Goal: Task Accomplishment & Management: Complete application form

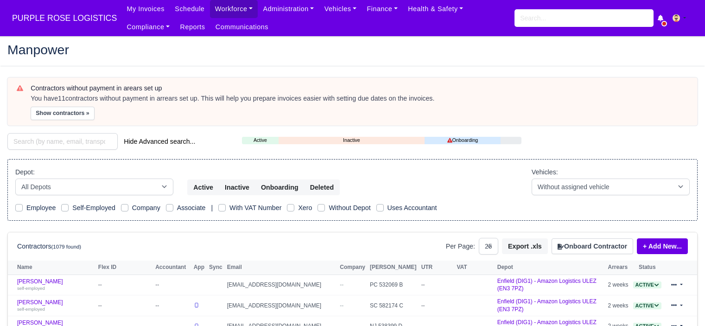
select select "25"
click at [556, 14] on input "search" at bounding box center [584, 18] width 139 height 18
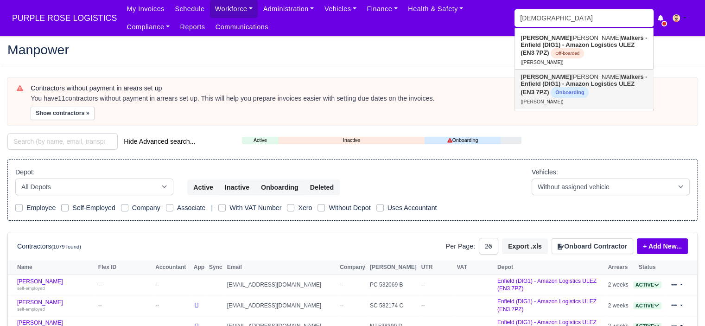
click at [583, 89] on link "Shivani Semwal Walkers - Enfield (DIG1) - Amazon Logistics ULEZ (EN3 7PZ) Onboa…" at bounding box center [584, 89] width 138 height 39
type input "[PERSON_NAME]"
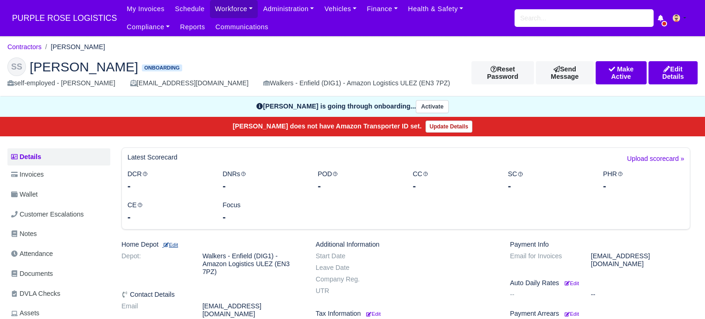
click at [176, 246] on small "Edit" at bounding box center [170, 245] width 16 height 6
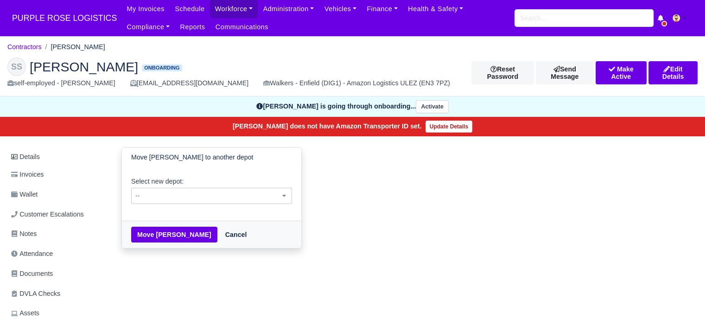
click at [240, 198] on span "--" at bounding box center [212, 196] width 160 height 12
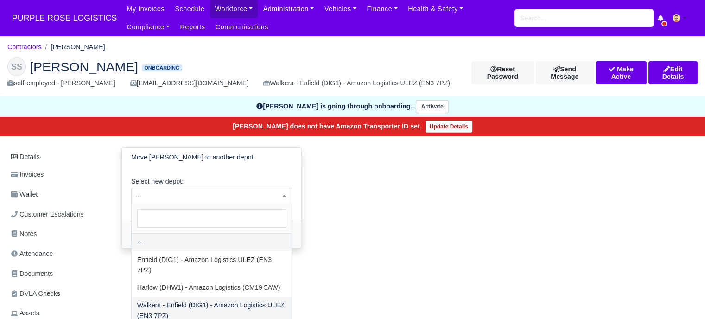
select select "5"
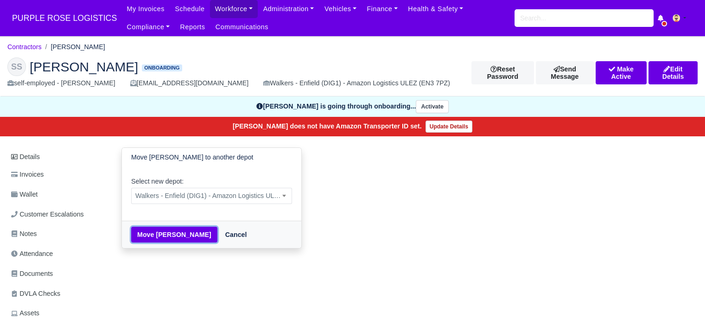
click at [173, 236] on button "Move Shivani Semwal" at bounding box center [174, 235] width 86 height 16
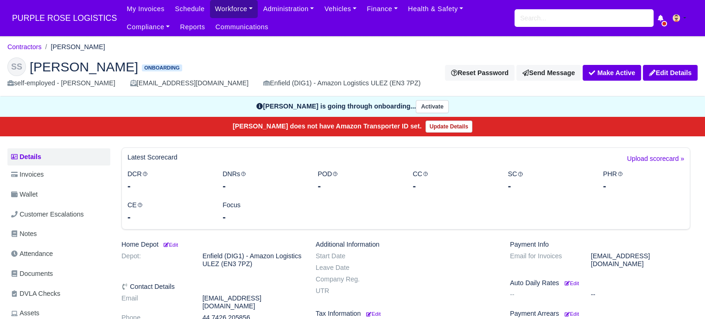
click at [231, 10] on link "Workforce" at bounding box center [234, 9] width 48 height 18
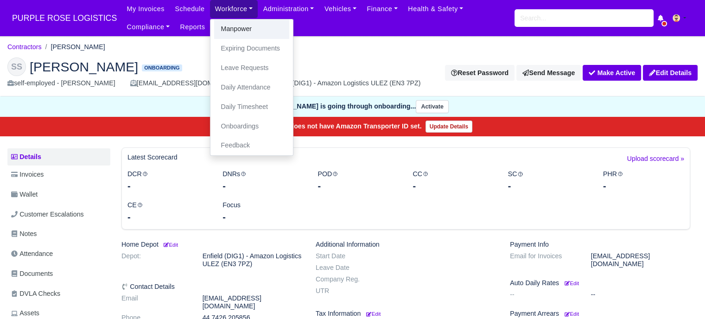
click at [245, 32] on link "Manpower" at bounding box center [251, 28] width 75 height 19
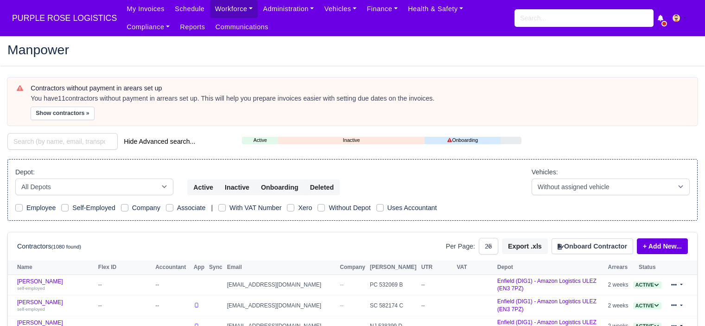
select select "25"
click at [581, 241] on button "Onboard Contractor" at bounding box center [593, 246] width 82 height 16
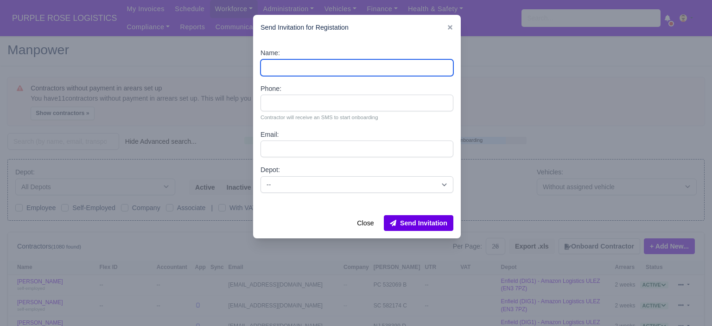
click at [301, 66] on input "Name:" at bounding box center [357, 67] width 193 height 17
paste input "Ilyas Ashir"
type input "Ilyas Ashir"
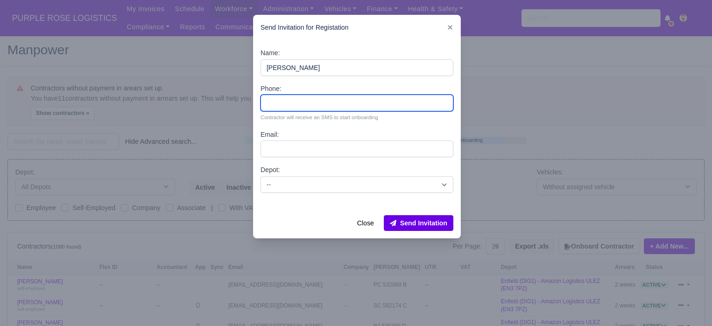
drag, startPoint x: 282, startPoint y: 100, endPoint x: 268, endPoint y: 45, distance: 56.5
click at [282, 100] on input "Phone:" at bounding box center [357, 103] width 193 height 17
click at [291, 109] on input "Phone:" at bounding box center [357, 103] width 193 height 17
paste input "44 7424 329493"
type input "44 7424 329493"
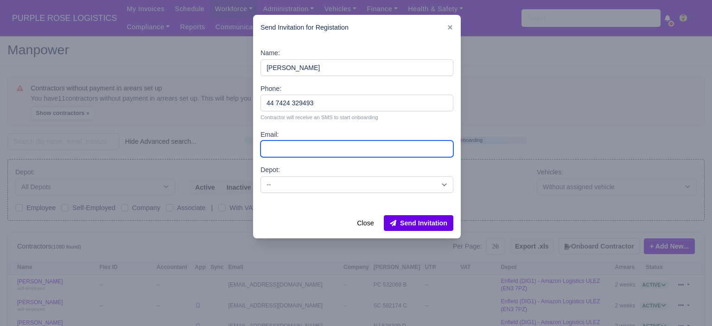
click at [298, 146] on input "Email:" at bounding box center [357, 149] width 193 height 17
paste input "[EMAIL_ADDRESS][DOMAIN_NAME]"
type input "[EMAIL_ADDRESS][DOMAIN_NAME]"
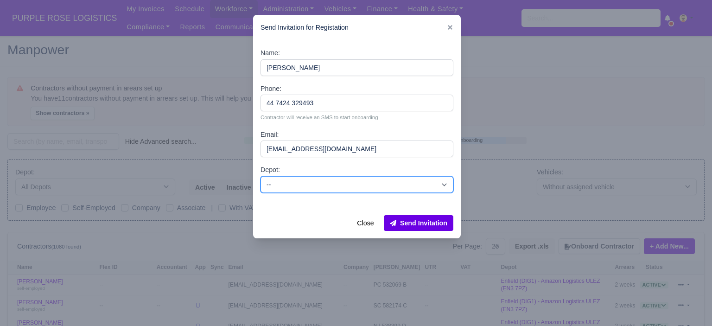
click at [310, 185] on select "-- Enfield (DIG1) - Amazon Logistics ULEZ (EN3 7PZ) Harlow (DHW1) - Amazon Logi…" at bounding box center [357, 184] width 193 height 17
select select "5"
click at [261, 176] on select "-- Enfield (DIG1) - Amazon Logistics ULEZ (EN3 7PZ) Harlow (DHW1) - Amazon Logi…" at bounding box center [357, 184] width 193 height 17
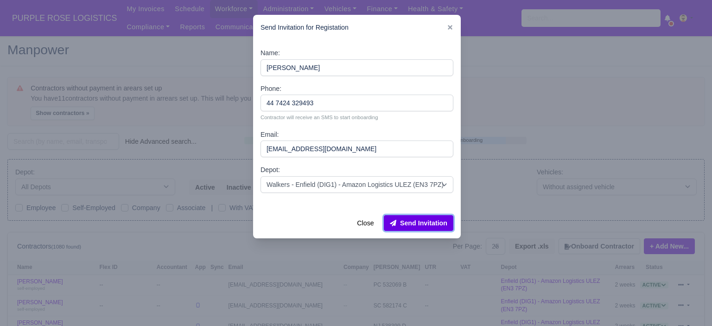
click at [414, 221] on button "Send Invitation" at bounding box center [419, 223] width 70 height 16
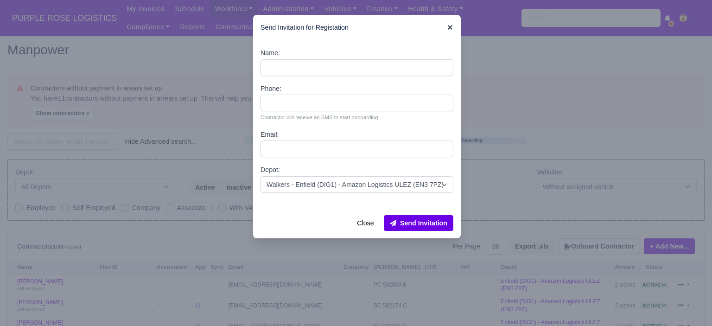
click at [450, 29] on icon at bounding box center [450, 27] width 5 height 5
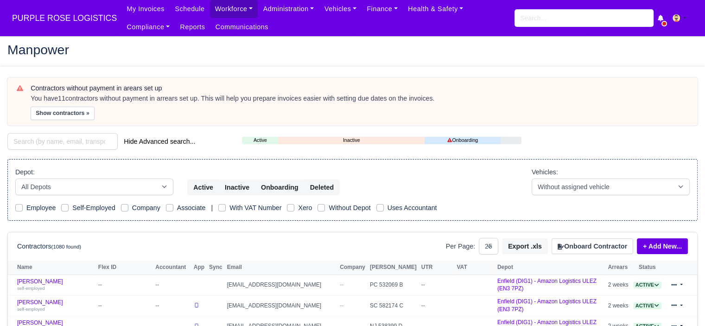
click at [497, 50] on body "PURPLE ROSE LOGISTICS My Invoices Schedule Workforce Manpower Expiring Document…" at bounding box center [352, 163] width 705 height 326
click at [595, 248] on button "Onboard Contractor" at bounding box center [593, 246] width 82 height 16
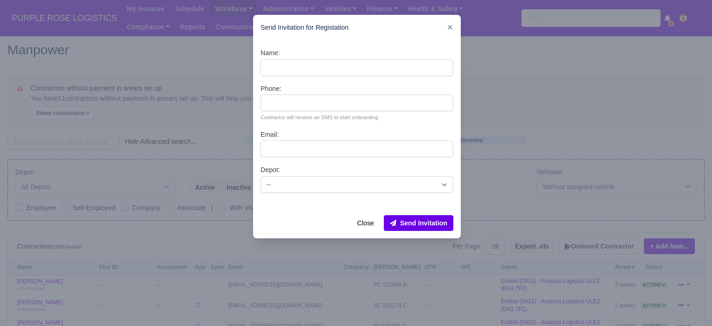
drag, startPoint x: 341, startPoint y: 77, endPoint x: 342, endPoint y: 72, distance: 5.2
click at [342, 76] on div "Name: Phone: Contractor will receive an SMS to start onboarding Email: Depot: -…" at bounding box center [357, 123] width 208 height 167
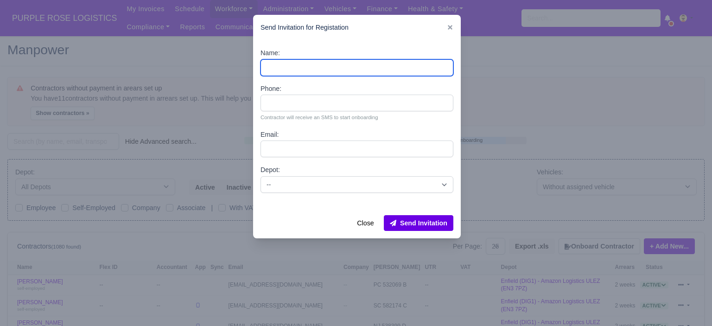
click at [350, 77] on div "Name: Phone: Contractor will receive an SMS to start onboarding Email: Depot: -…" at bounding box center [357, 123] width 208 height 167
click at [338, 69] on input "Name:" at bounding box center [357, 67] width 193 height 17
paste input "Kevin Huczko"
type input "Kevin Huczko"
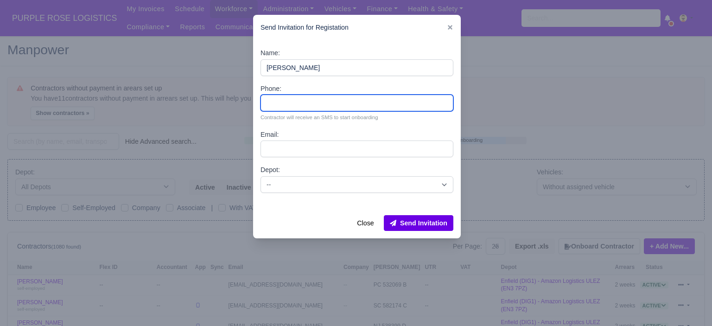
click at [310, 103] on input "Phone:" at bounding box center [357, 103] width 193 height 17
click at [322, 102] on input "Phone:" at bounding box center [357, 103] width 193 height 17
paste input "44 7365 395347"
type input "44 7365 395347"
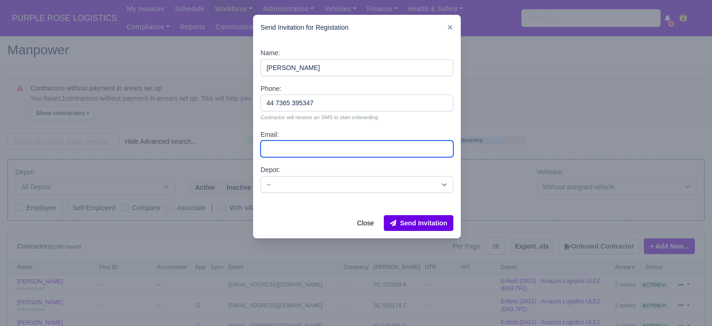
click at [319, 145] on input "Email:" at bounding box center [357, 149] width 193 height 17
paste input "Kevinhuczko97@gmail.com"
type input "Kevinhuczko97@gmail.com"
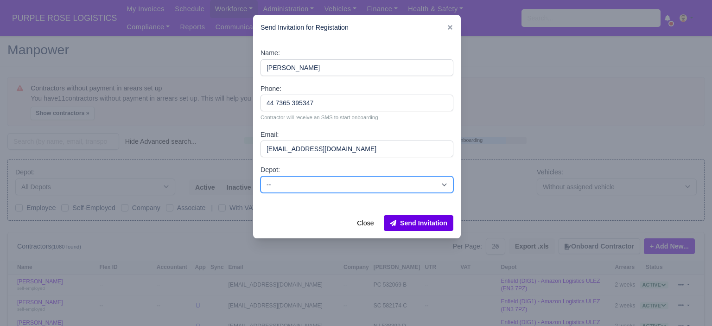
click at [345, 187] on select "-- Enfield (DIG1) - Amazon Logistics ULEZ (EN3 7PZ) Harlow (DHW1) - Amazon Logi…" at bounding box center [357, 184] width 193 height 17
select select "1"
click at [261, 176] on select "-- Enfield (DIG1) - Amazon Logistics ULEZ (EN3 7PZ) Harlow (DHW1) - Amazon Logi…" at bounding box center [357, 184] width 193 height 17
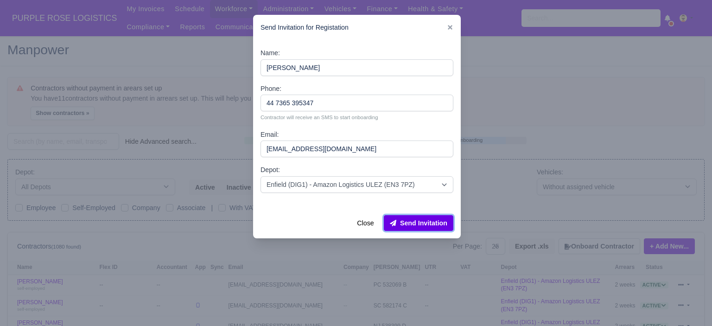
click at [414, 224] on button "Send Invitation" at bounding box center [419, 223] width 70 height 16
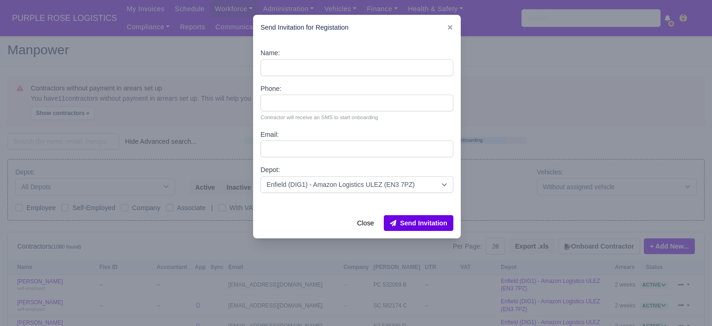
drag, startPoint x: 537, startPoint y: 103, endPoint x: 531, endPoint y: 100, distance: 6.0
click at [537, 103] on div at bounding box center [356, 163] width 712 height 326
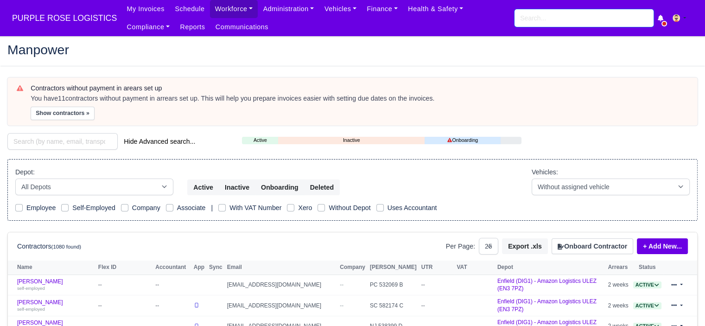
click at [553, 12] on input "search" at bounding box center [584, 18] width 139 height 18
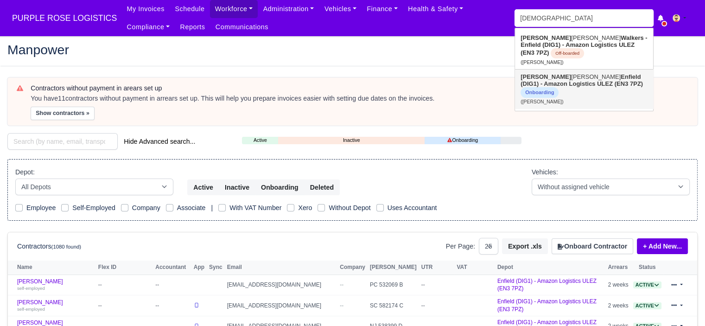
click at [555, 83] on strong "Enfield (DIG1) - Amazon Logistics ULEZ (EN3 7PZ)" at bounding box center [582, 80] width 122 height 14
type input "Shivani Semwal"
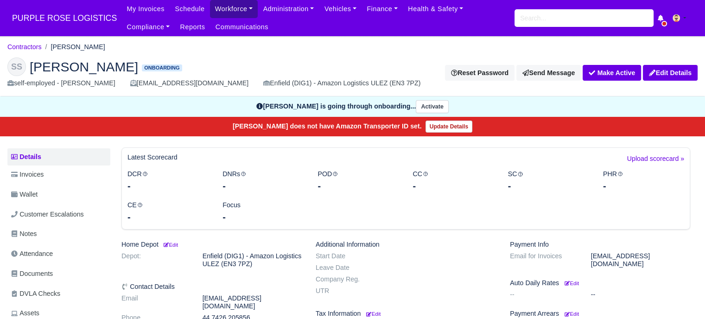
click at [210, 11] on link "Workforce" at bounding box center [234, 9] width 48 height 18
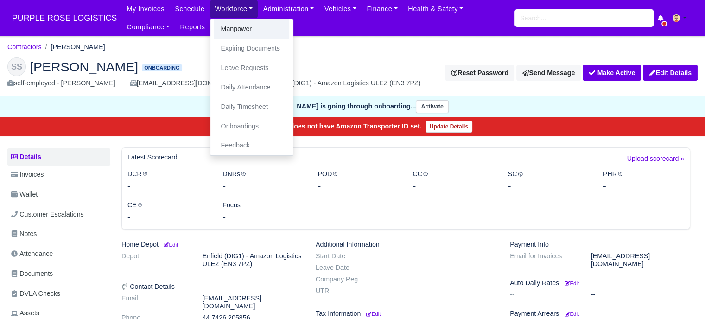
click at [234, 31] on link "Manpower" at bounding box center [251, 28] width 75 height 19
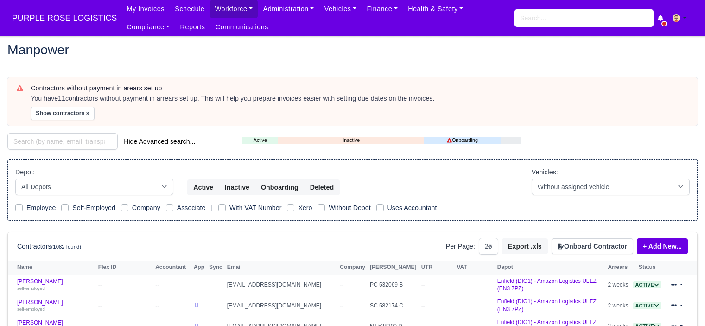
select select "25"
click at [571, 243] on button "Onboard Contractor" at bounding box center [593, 246] width 82 height 16
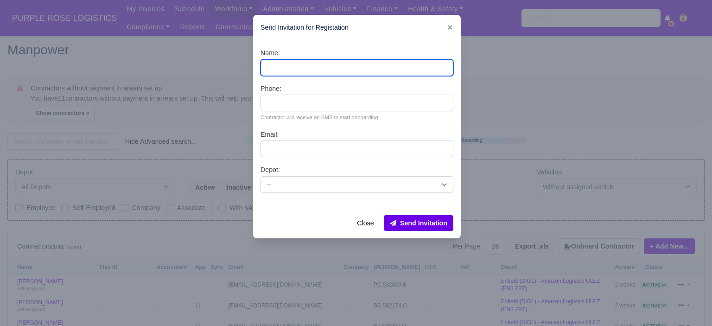
click at [288, 66] on input "Name:" at bounding box center [357, 67] width 193 height 17
paste input "[PERSON_NAME]"
type input "[PERSON_NAME]"
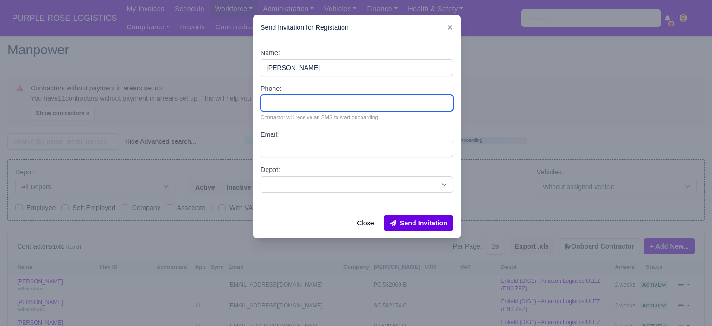
click at [293, 100] on input "Phone:" at bounding box center [357, 103] width 193 height 17
click at [329, 105] on input "Phone:" at bounding box center [357, 103] width 193 height 17
paste input "44 7465 618530"
type input "44 7465 618530"
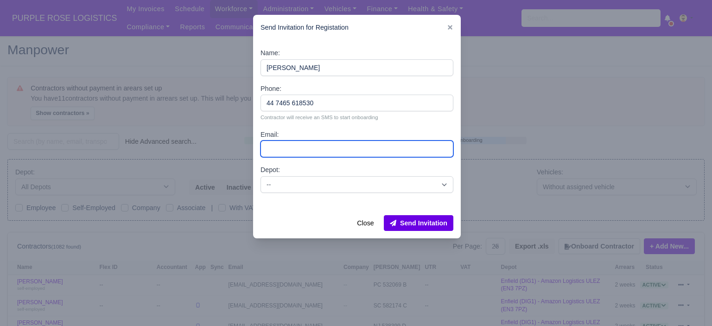
click at [323, 149] on input "Email:" at bounding box center [357, 149] width 193 height 17
paste input "[EMAIL_ADDRESS][DOMAIN_NAME]"
type input "[EMAIL_ADDRESS][DOMAIN_NAME]"
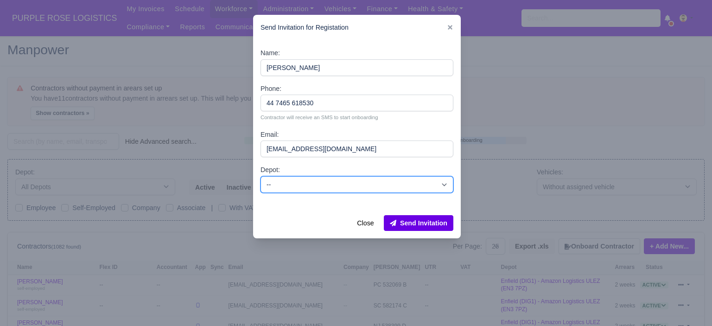
click at [332, 177] on select "-- Enfield (DIG1) - Amazon Logistics ULEZ (EN3 7PZ) Harlow (DHW1) - Amazon Logi…" at bounding box center [357, 184] width 193 height 17
select select "1"
click at [261, 176] on select "-- Enfield (DIG1) - Amazon Logistics ULEZ (EN3 7PZ) Harlow (DHW1) - Amazon Logi…" at bounding box center [357, 184] width 193 height 17
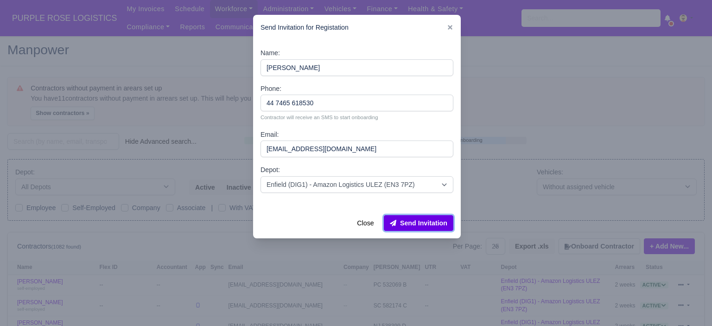
click at [430, 224] on button "Send Invitation" at bounding box center [419, 223] width 70 height 16
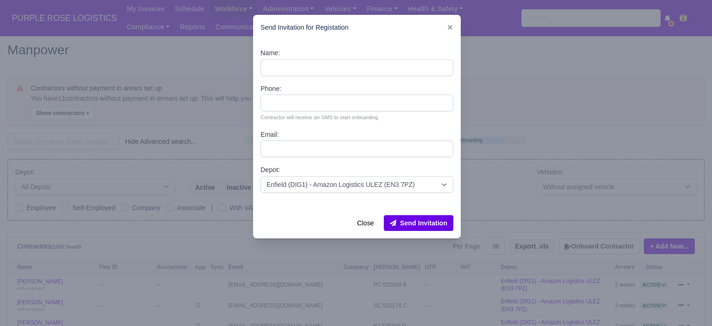
drag, startPoint x: 510, startPoint y: 116, endPoint x: 447, endPoint y: 22, distance: 113.7
click at [510, 112] on div at bounding box center [356, 163] width 712 height 326
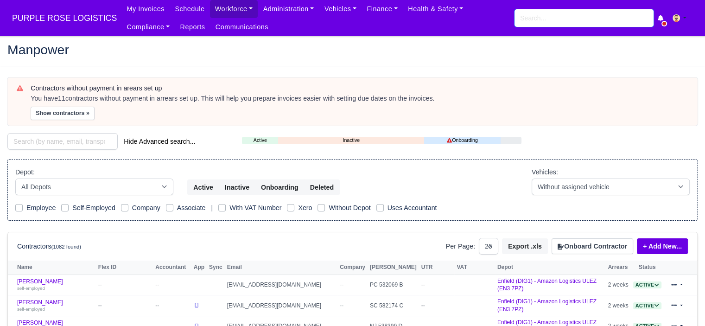
click at [544, 11] on input "search" at bounding box center [584, 18] width 139 height 18
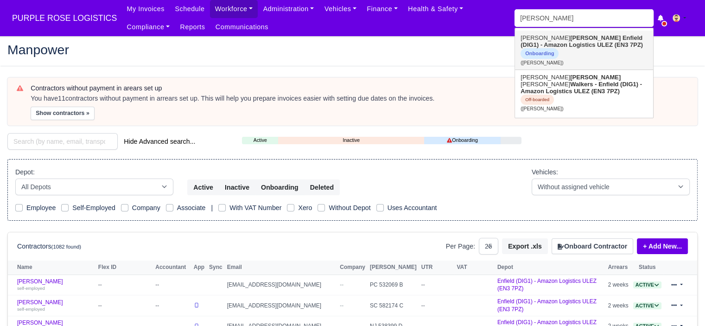
click at [561, 41] on link "Beverly Poku Enfield (DIG1) - Amazon Logistics ULEZ (EN3 7PZ) Onboarding (Bever…" at bounding box center [584, 50] width 138 height 39
type input "Beverly Poku"
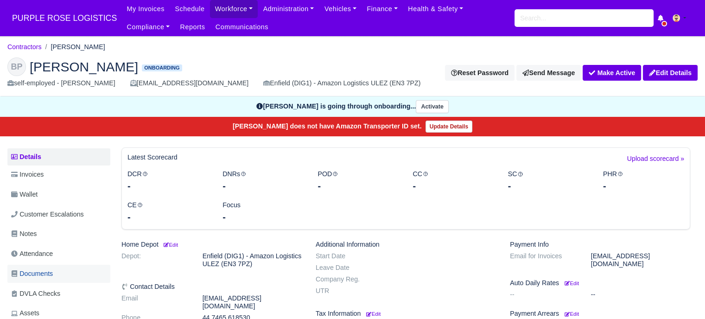
click at [52, 268] on span "Documents" at bounding box center [32, 273] width 42 height 11
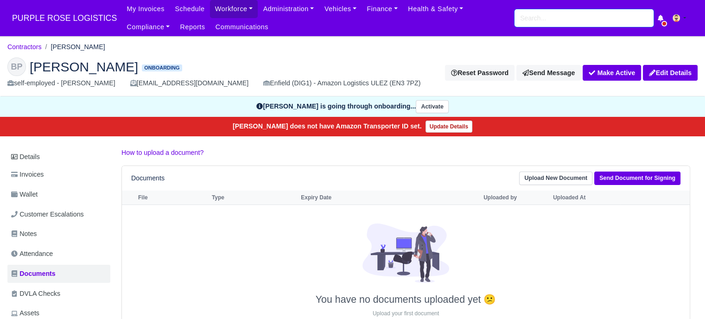
click at [522, 14] on input "search" at bounding box center [584, 18] width 139 height 18
click at [534, 11] on input "search" at bounding box center [584, 18] width 139 height 18
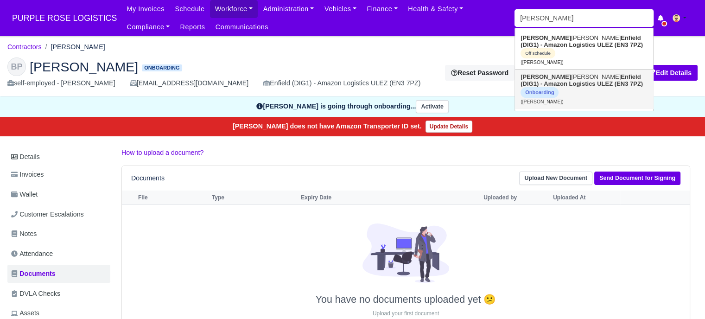
click at [585, 76] on strong "Enfield (DIG1) - Amazon Logistics ULEZ (EN3 7PZ)" at bounding box center [582, 80] width 122 height 14
type input "[PERSON_NAME]"
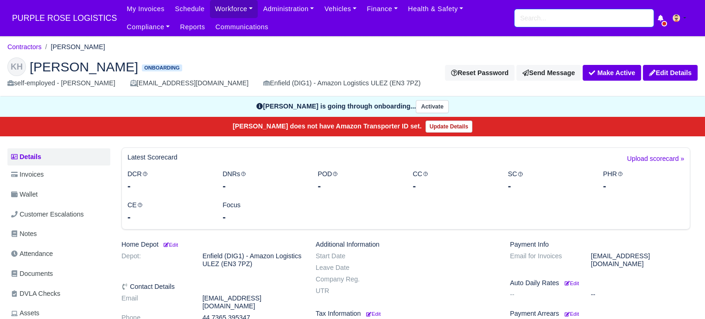
click at [599, 18] on input "search" at bounding box center [584, 18] width 139 height 18
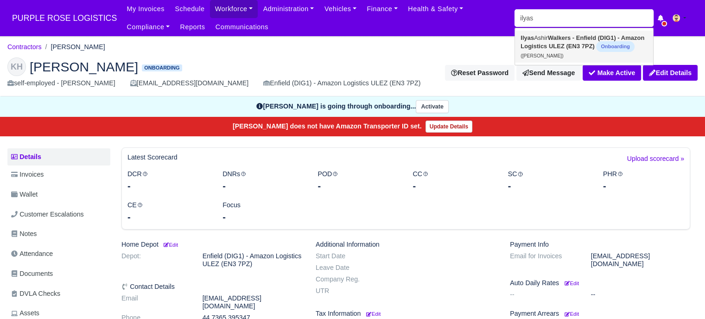
click at [575, 40] on strong "Walkers - Enfield (DIG1) - Amazon Logistics ULEZ (EN3 7PZ)" at bounding box center [583, 41] width 124 height 15
type input "Ilyas Ashir"
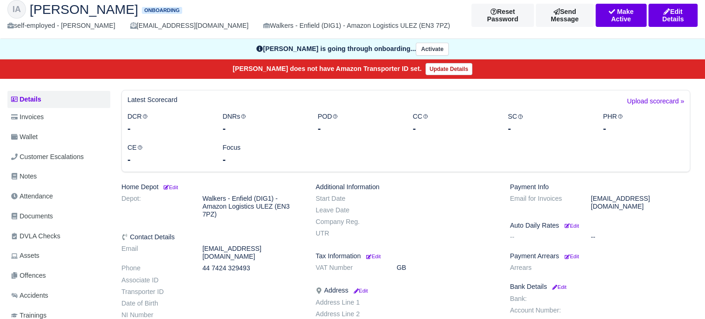
scroll to position [185, 0]
